Goal: Information Seeking & Learning: Understand process/instructions

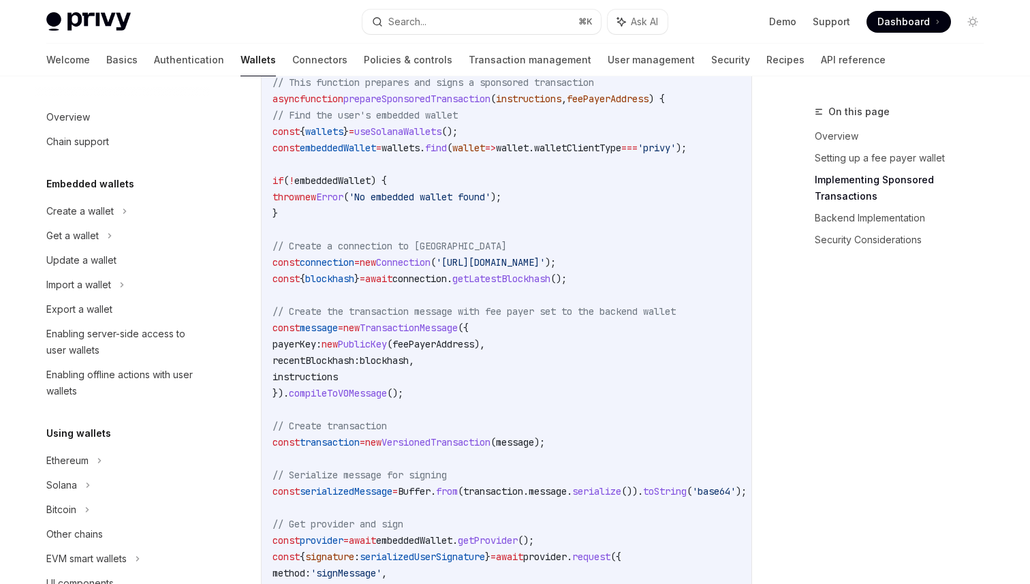
scroll to position [595, 0]
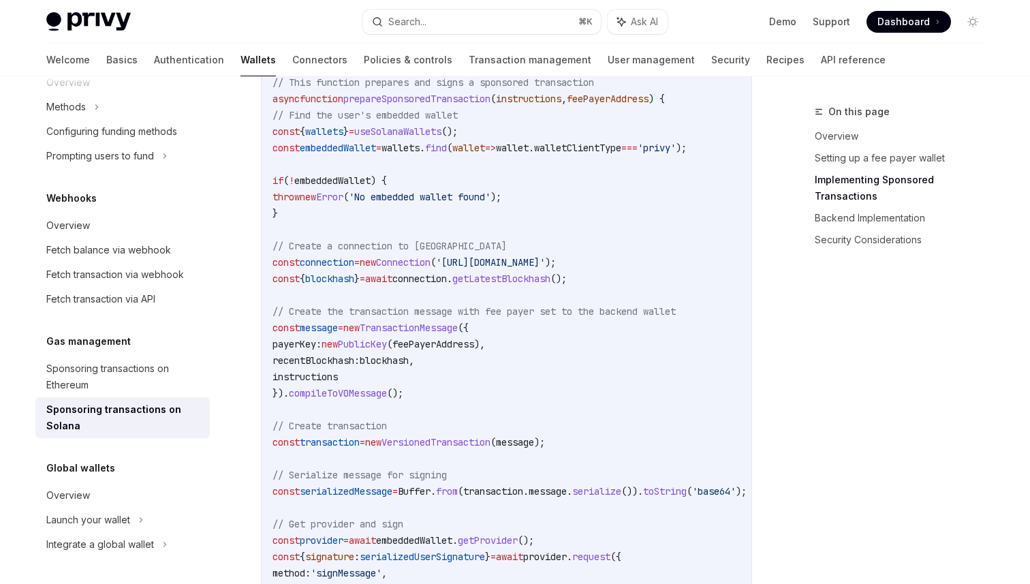
click at [546, 213] on code "import { useSolanaWallets } from '@privy-io/react-auth/solana' ; import { Trans…" at bounding box center [526, 458] width 507 height 1030
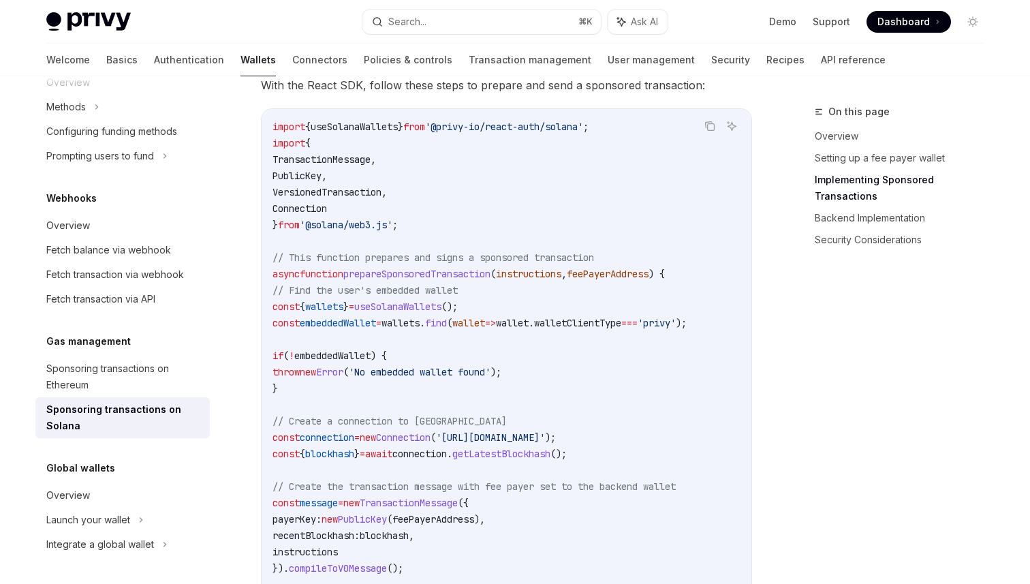
scroll to position [1145, 0]
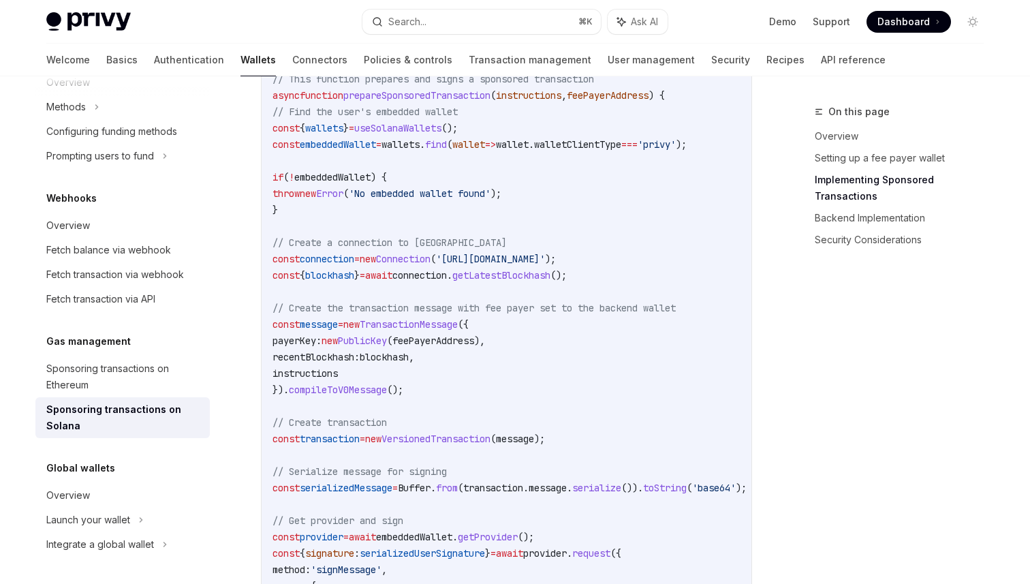
scroll to position [1308, 0]
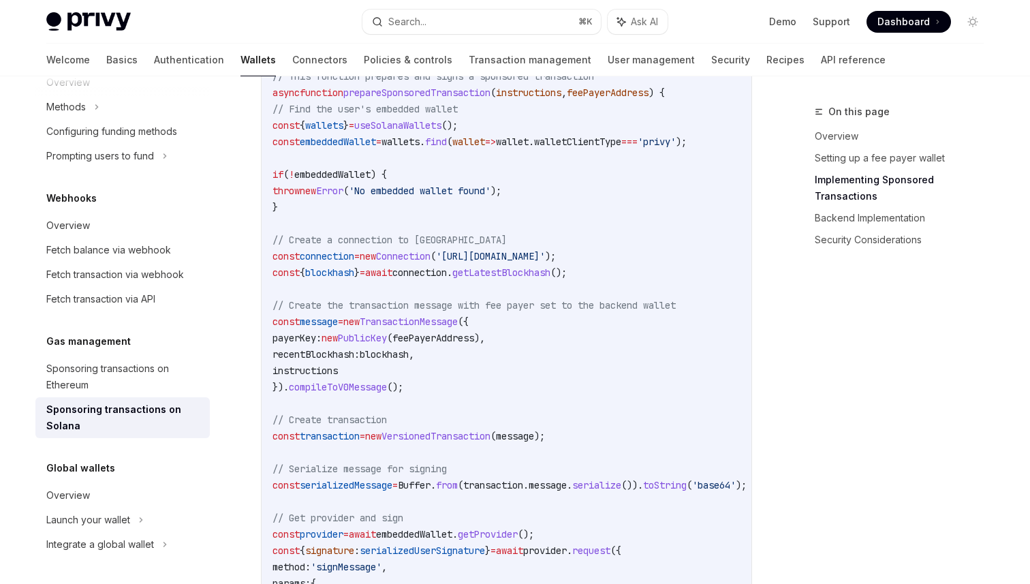
click at [579, 290] on code "import { useSolanaWallets } from '@privy-io/react-auth/solana' ; import { Trans…" at bounding box center [526, 452] width 507 height 1030
click at [551, 279] on span "getLatestBlockhash" at bounding box center [501, 272] width 98 height 12
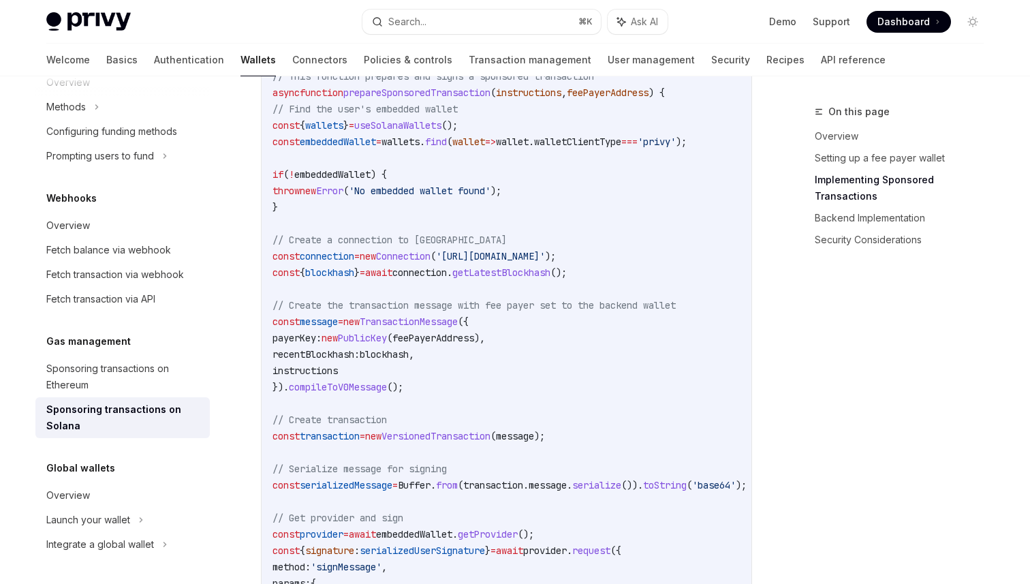
click at [551, 279] on span "getLatestBlockhash" at bounding box center [501, 272] width 98 height 12
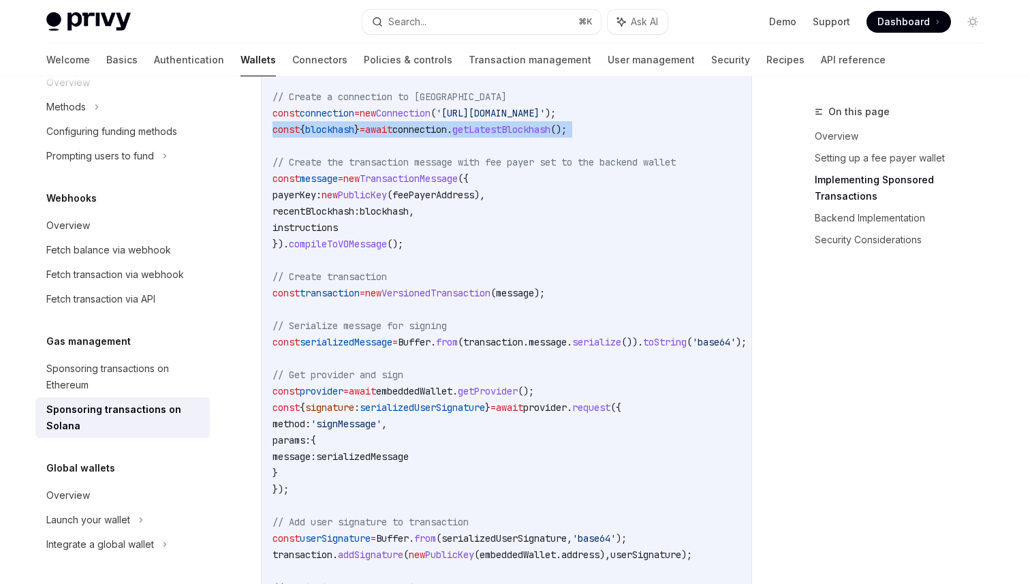
scroll to position [1470, 0]
